Goal: Information Seeking & Learning: Learn about a topic

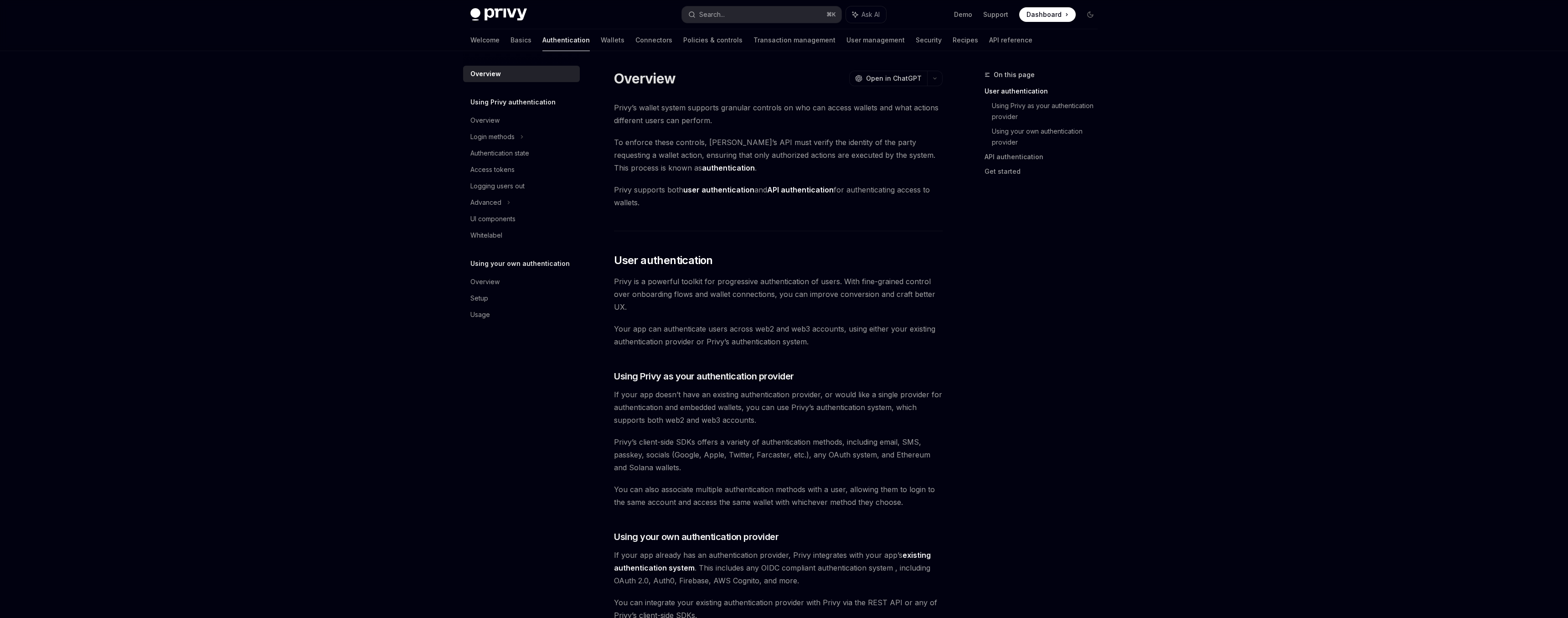
click at [754, 44] on link "Transaction management" at bounding box center [794, 40] width 82 height 22
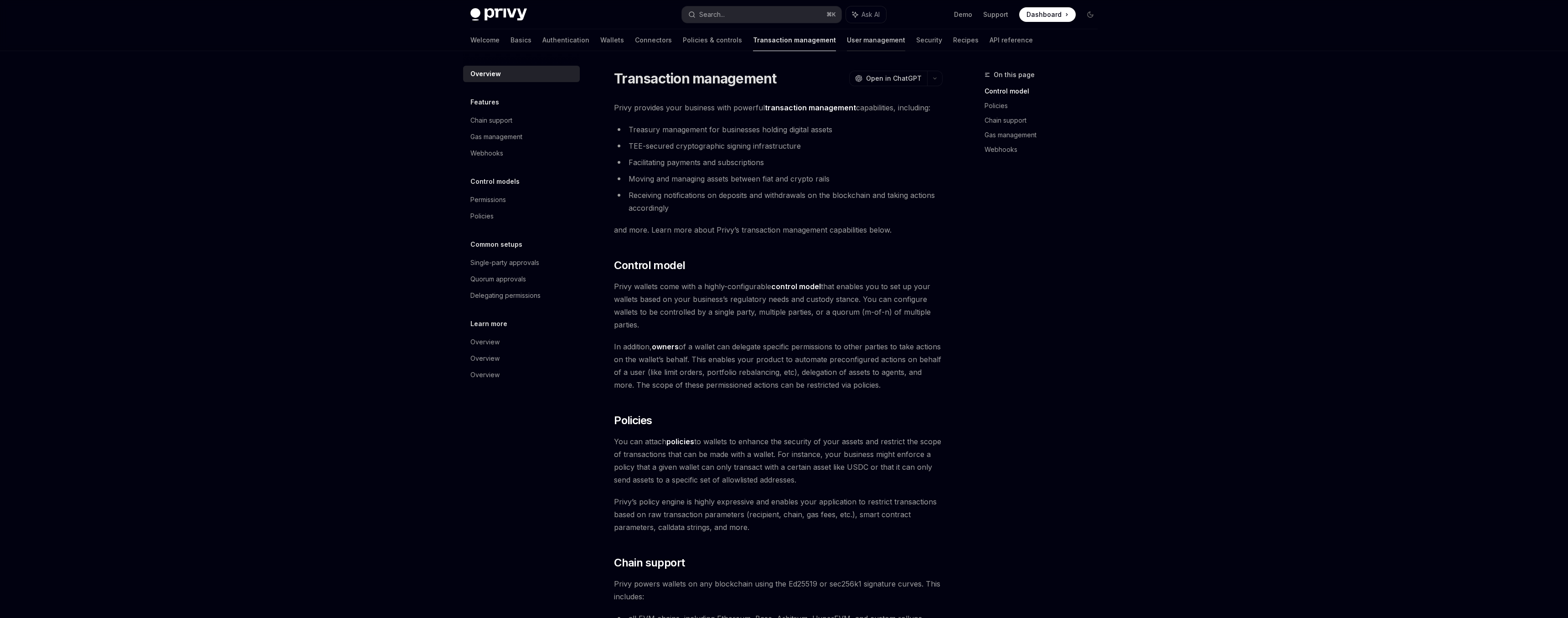
click at [847, 40] on link "User management" at bounding box center [876, 40] width 58 height 22
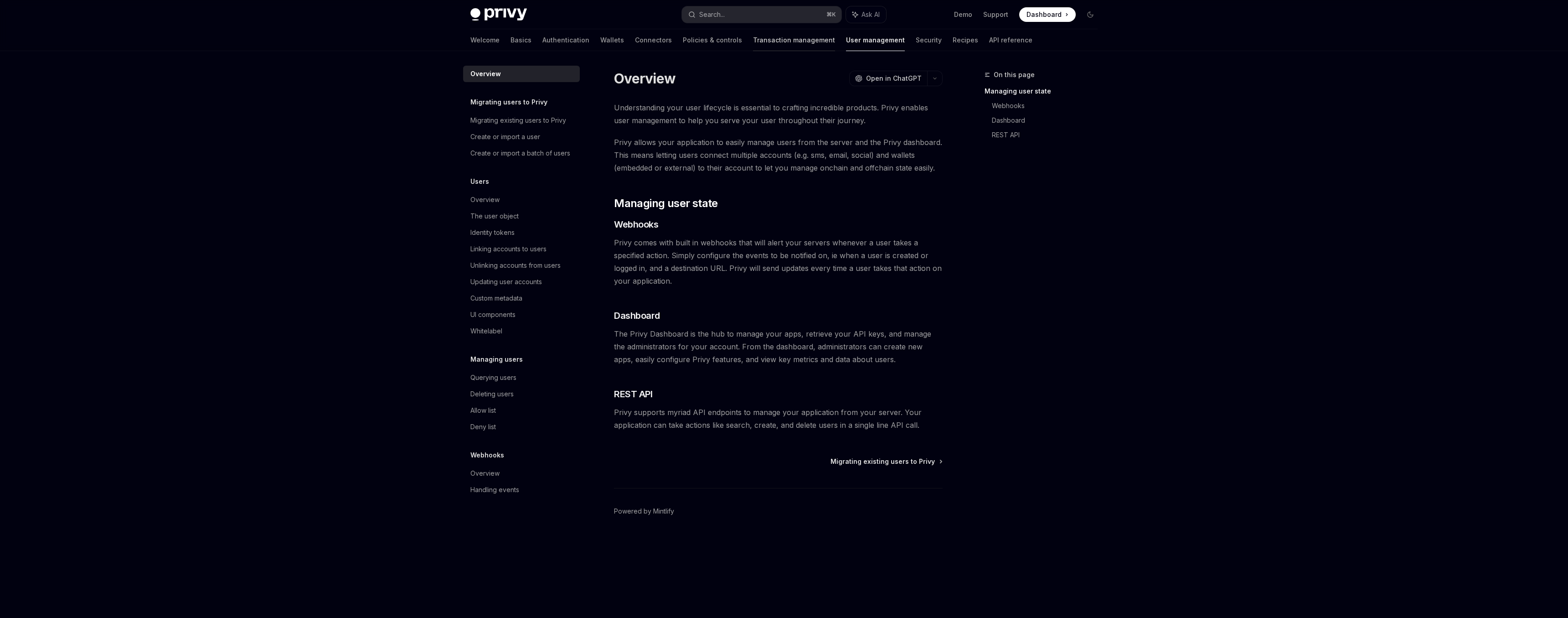
click at [753, 41] on link "Transaction management" at bounding box center [794, 40] width 82 height 22
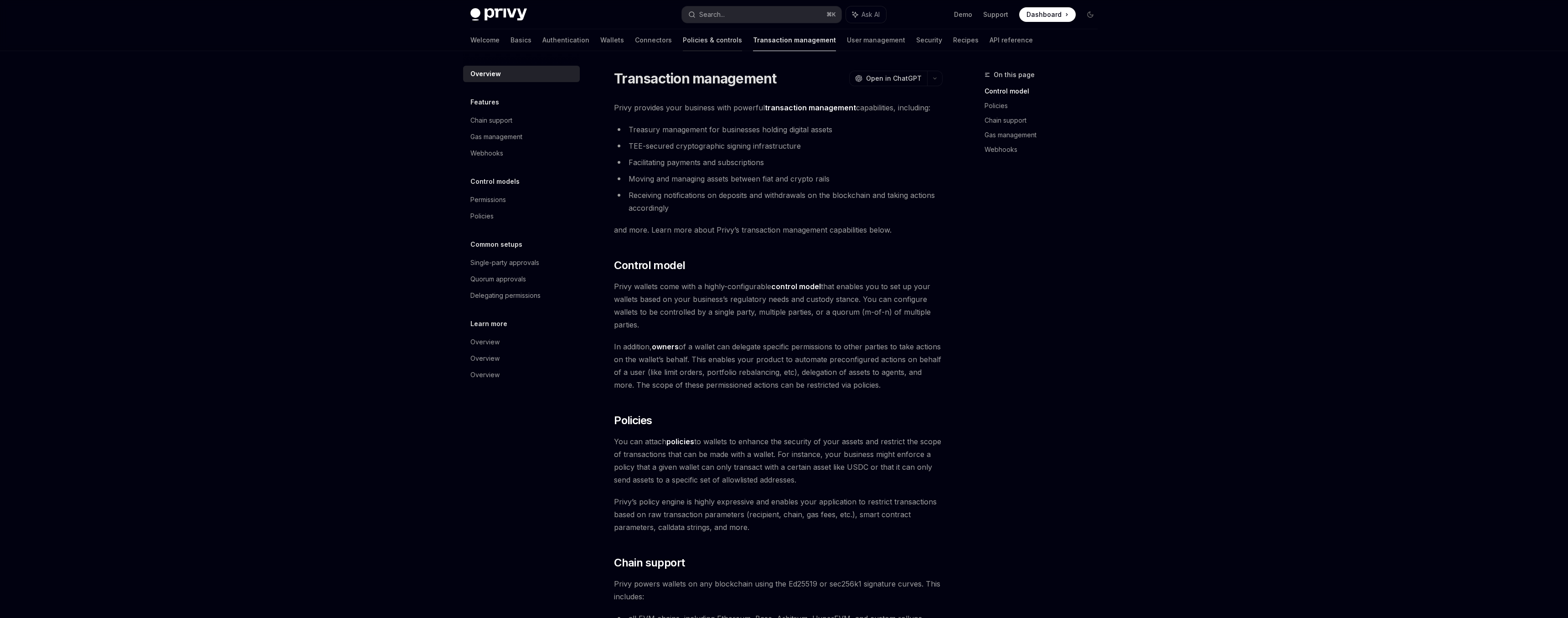
click at [683, 43] on link "Policies & controls" at bounding box center [712, 40] width 59 height 22
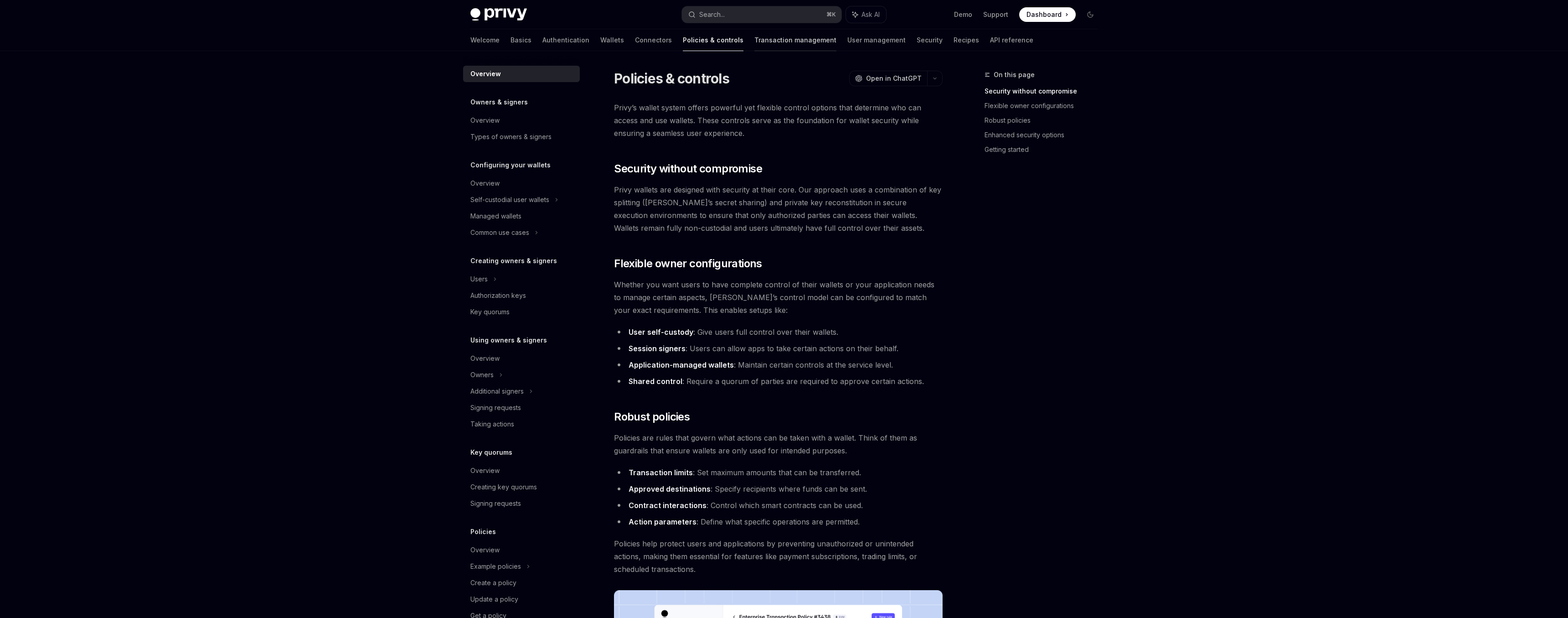
click at [755, 48] on link "Transaction management" at bounding box center [795, 40] width 82 height 22
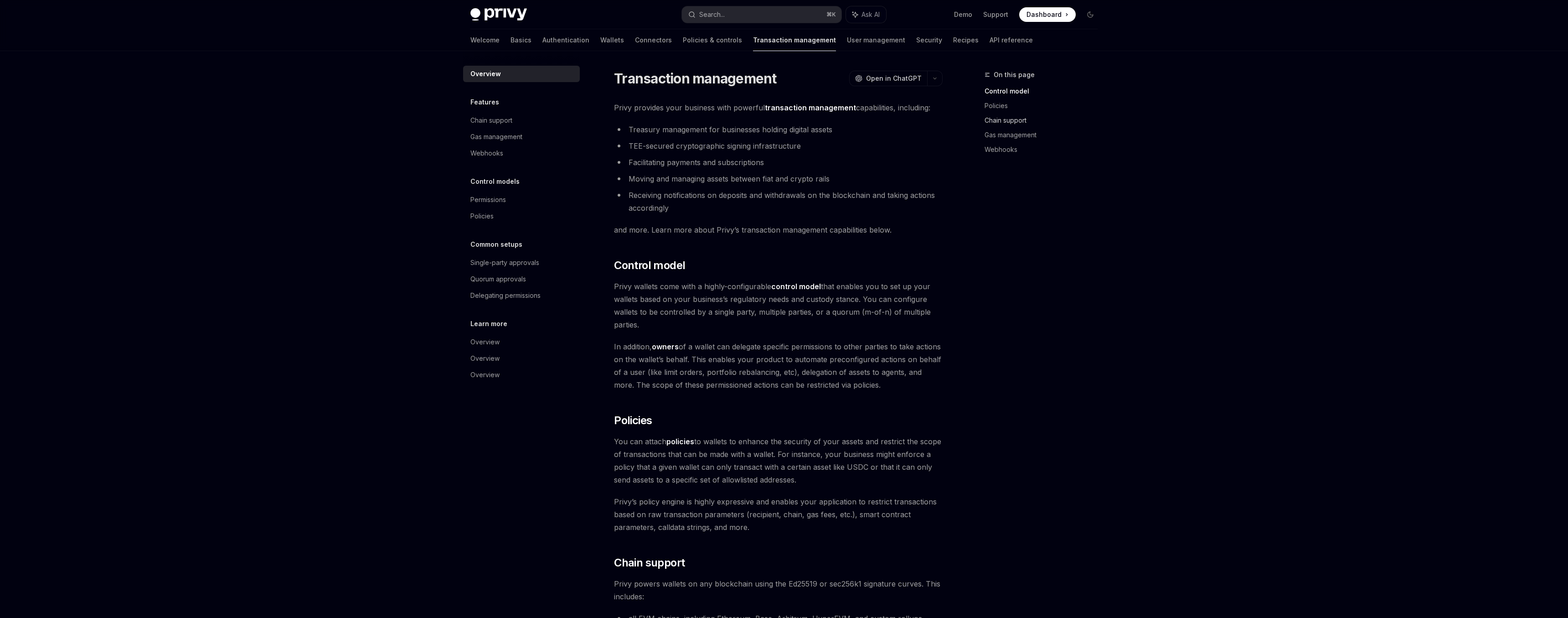
click at [1003, 122] on link "Chain support" at bounding box center [1045, 121] width 121 height 15
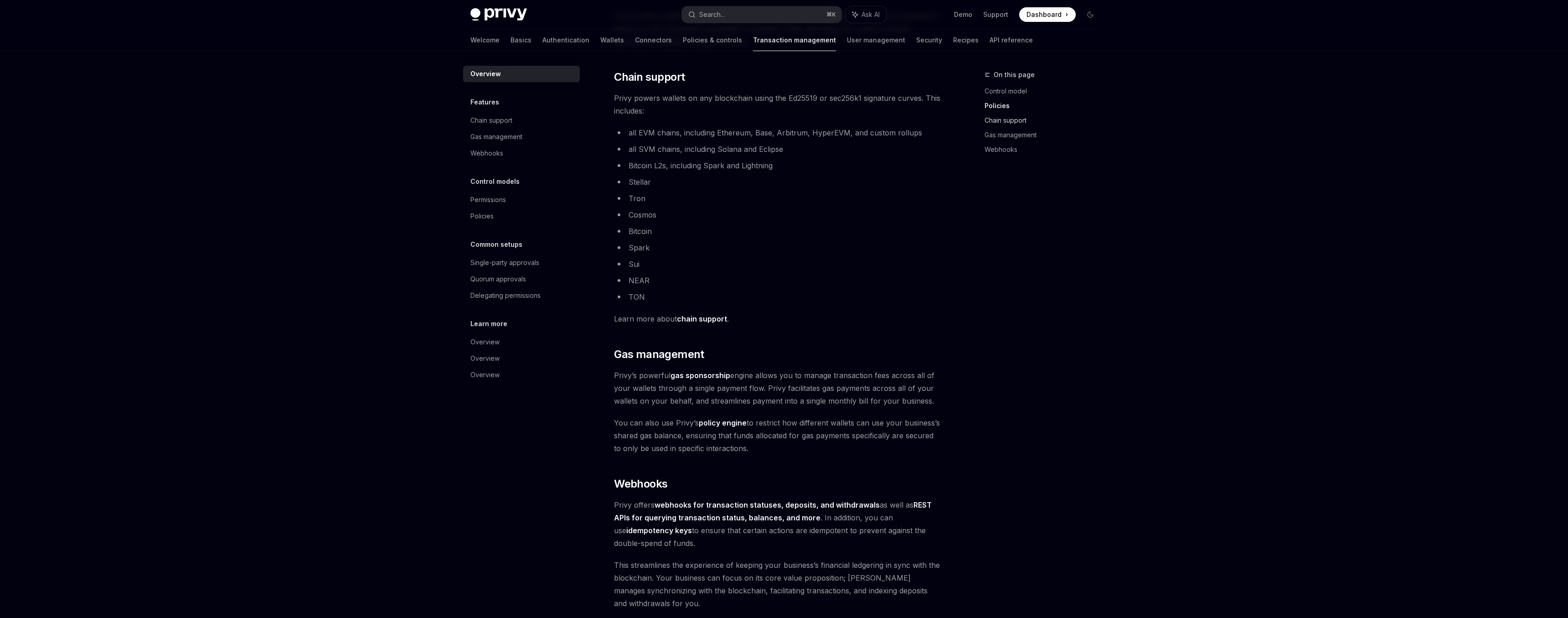
scroll to position [486, 0]
click at [492, 115] on link "Chain support" at bounding box center [522, 120] width 117 height 16
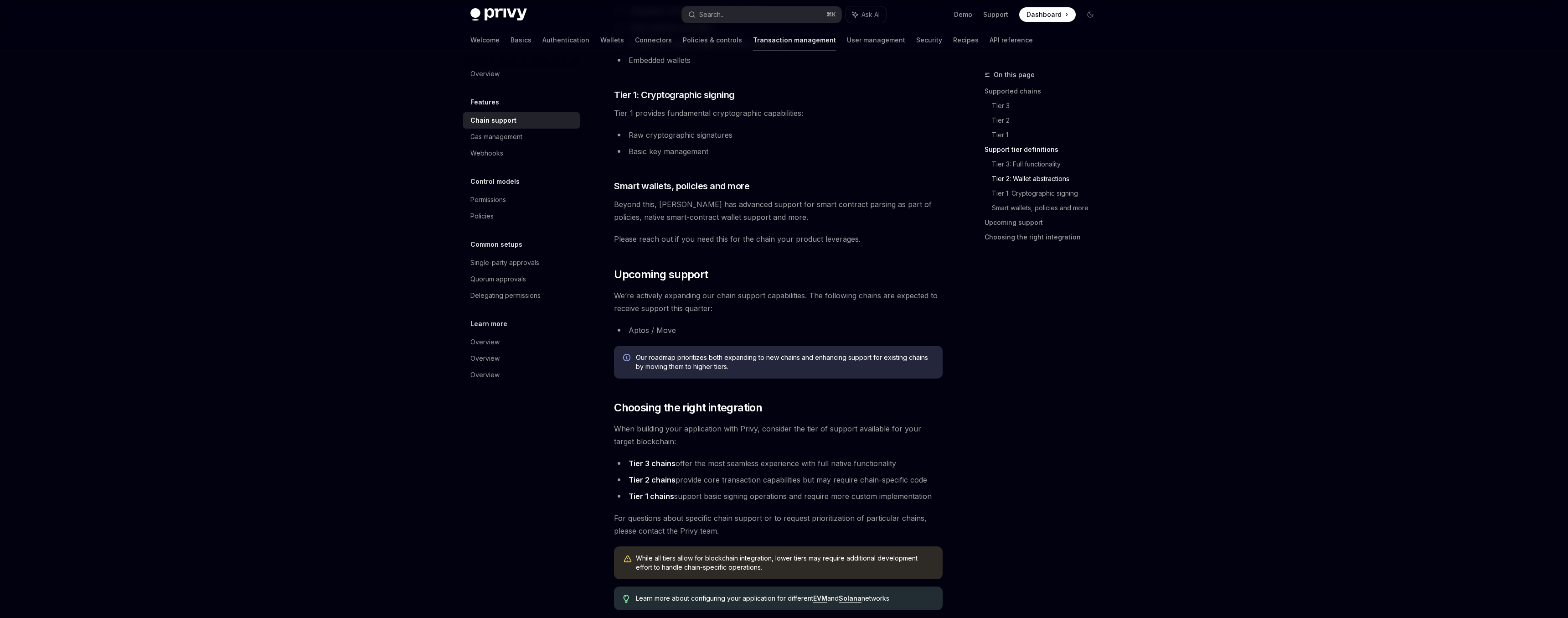
scroll to position [751, 0]
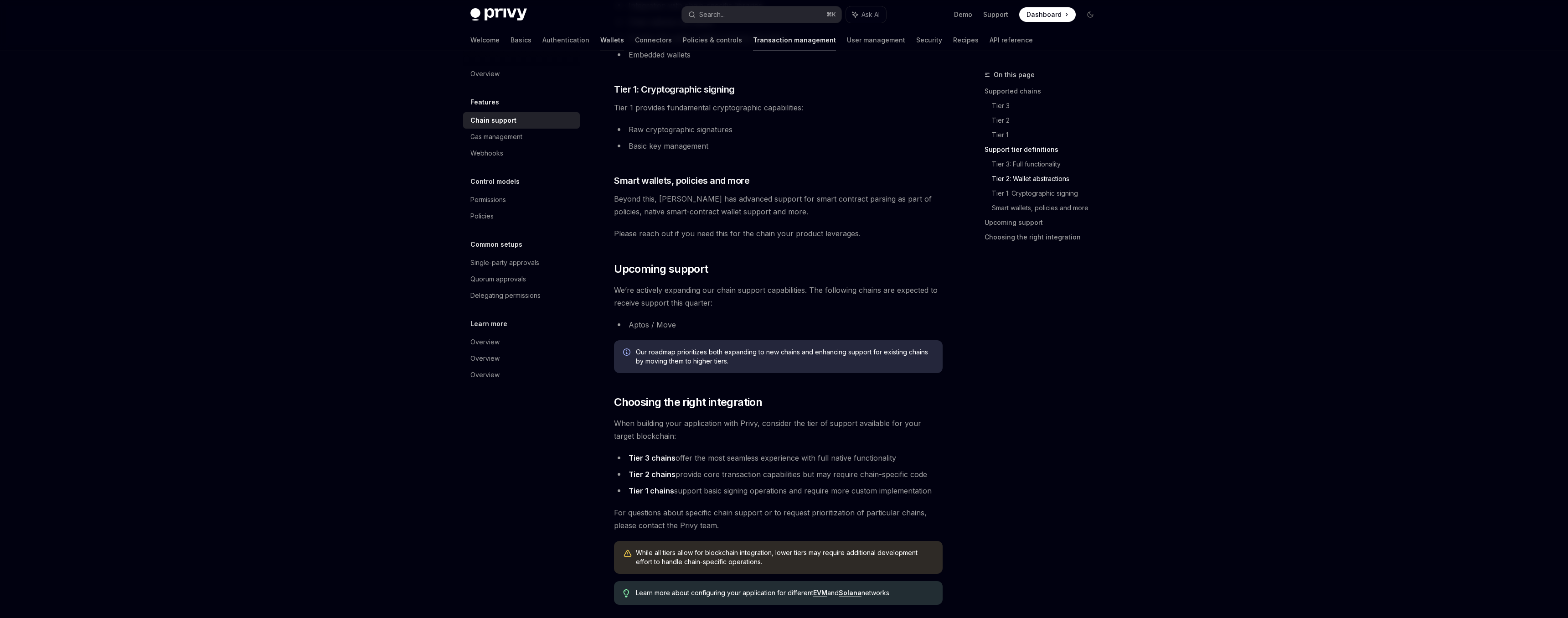
click at [600, 42] on link "Wallets" at bounding box center [612, 40] width 24 height 22
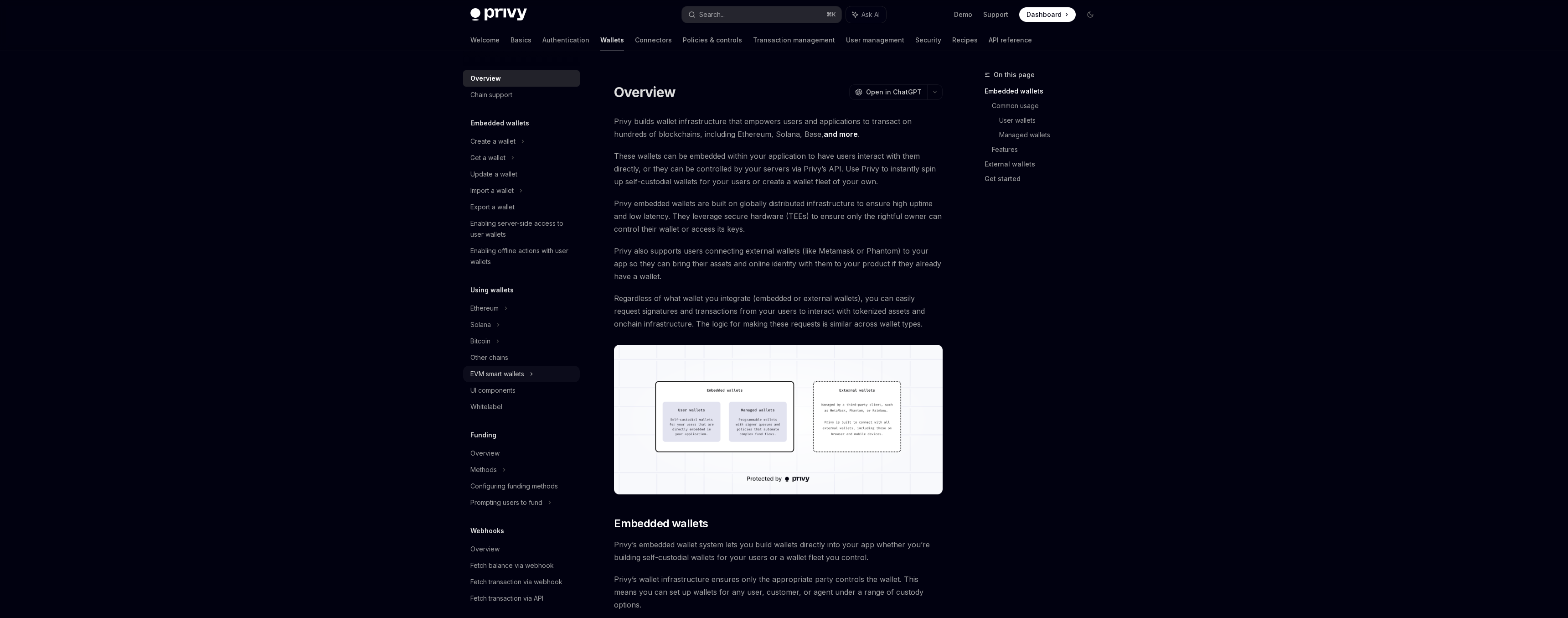
click at [492, 370] on div "EVM smart wallets" at bounding box center [497, 374] width 54 height 11
type textarea "*"
